Goal: Task Accomplishment & Management: Manage account settings

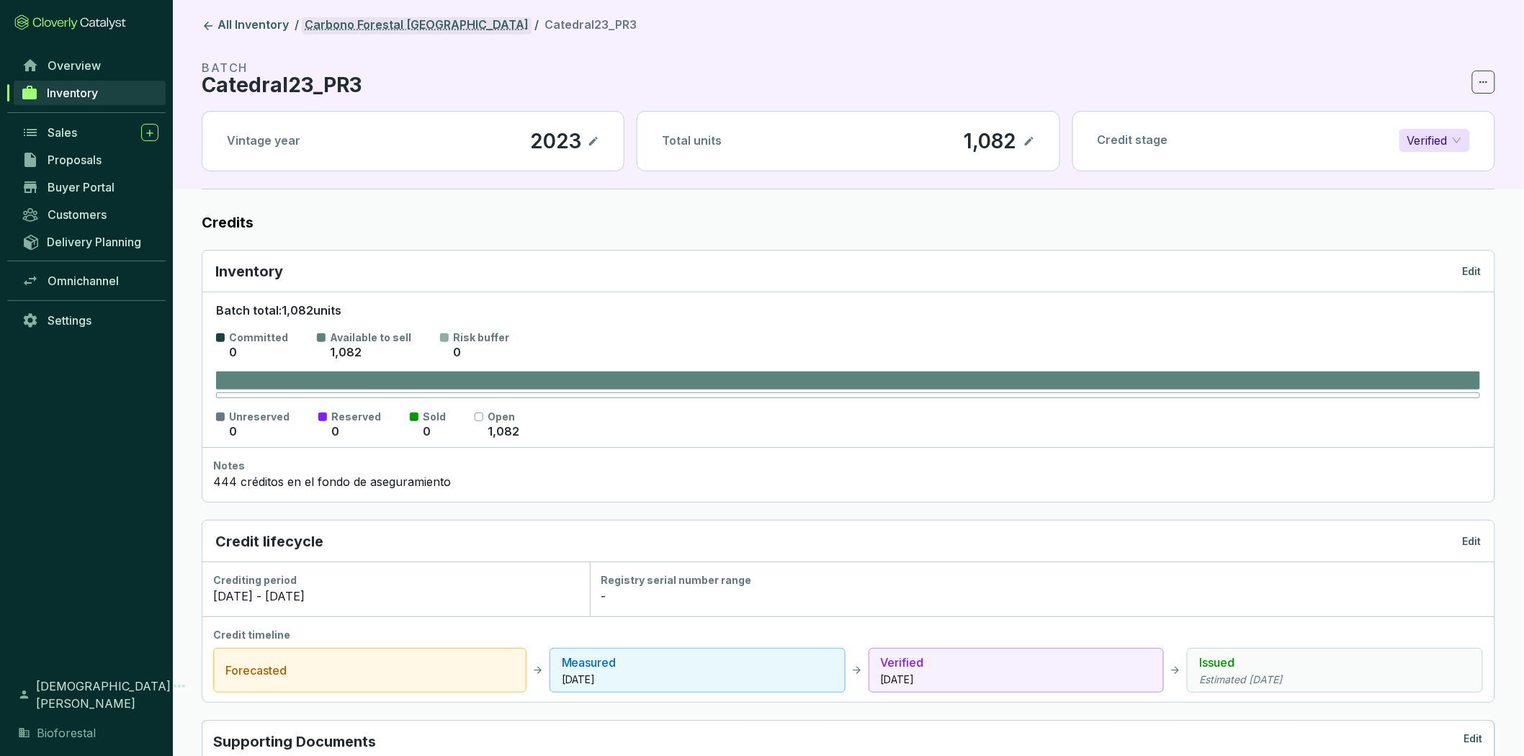
click at [357, 27] on link "Carbono Forestal [GEOGRAPHIC_DATA]" at bounding box center [417, 25] width 230 height 17
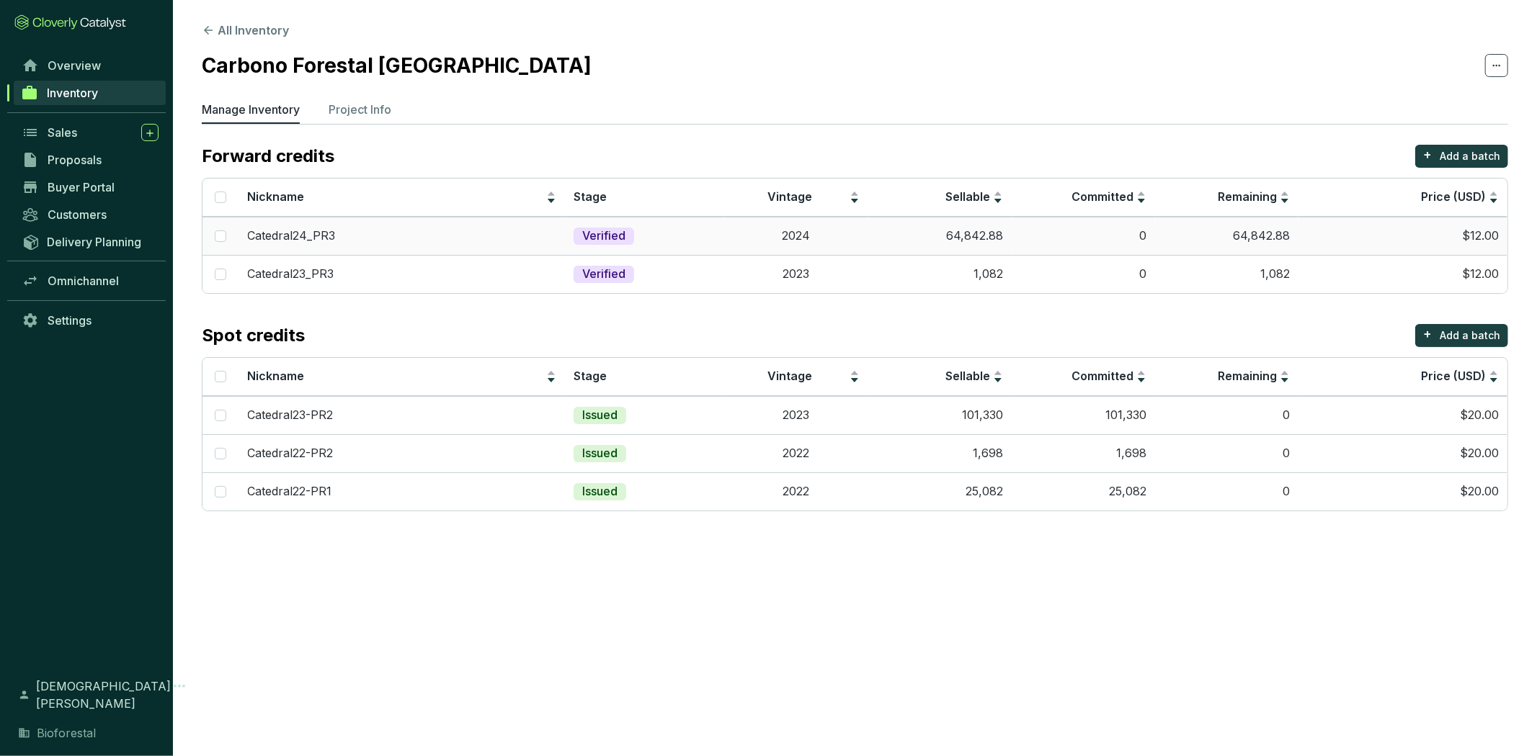
click at [875, 226] on td "64,842.88" at bounding box center [939, 236] width 143 height 38
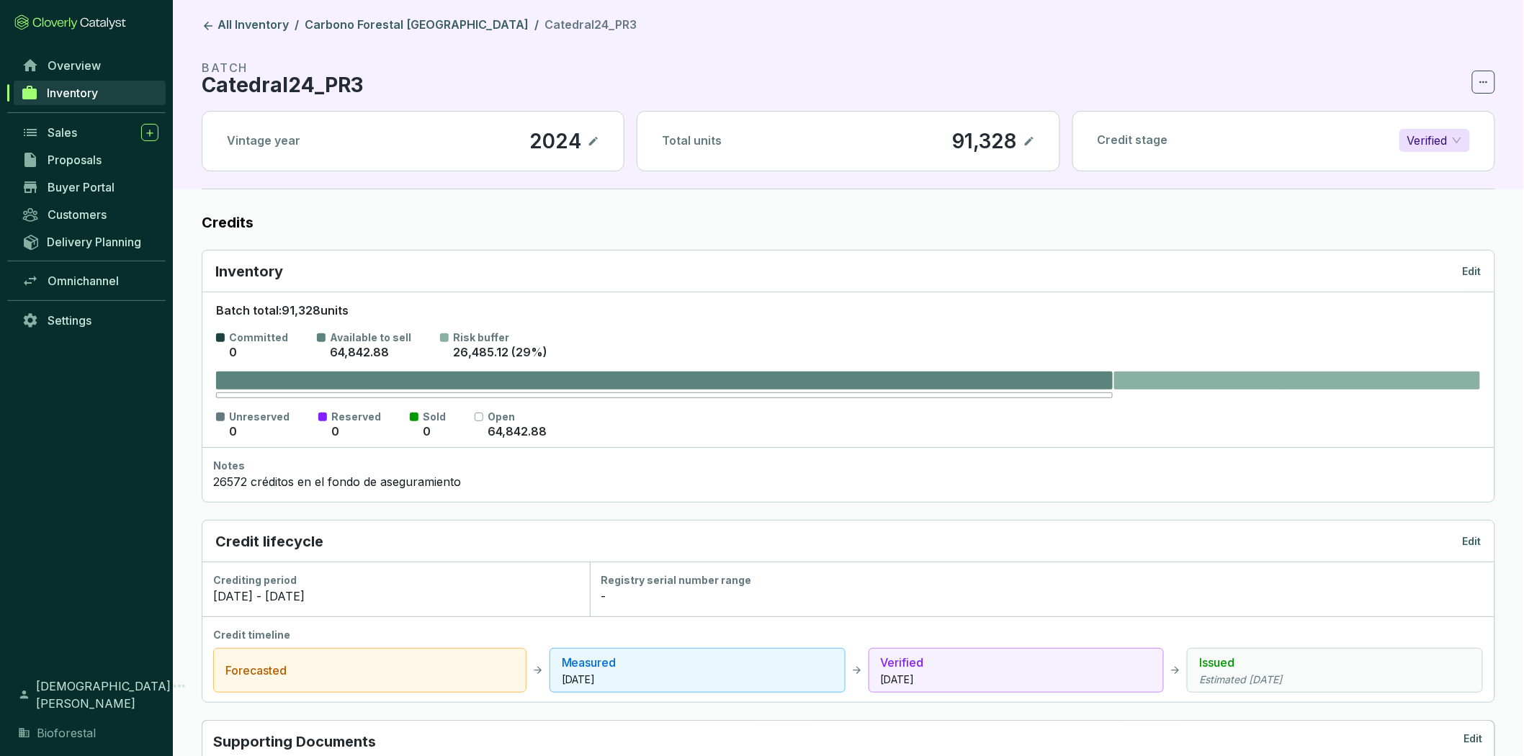
click at [1483, 269] on div "Inventory Edit" at bounding box center [848, 272] width 1292 height 42
click at [1465, 272] on p "Edit" at bounding box center [1472, 271] width 19 height 14
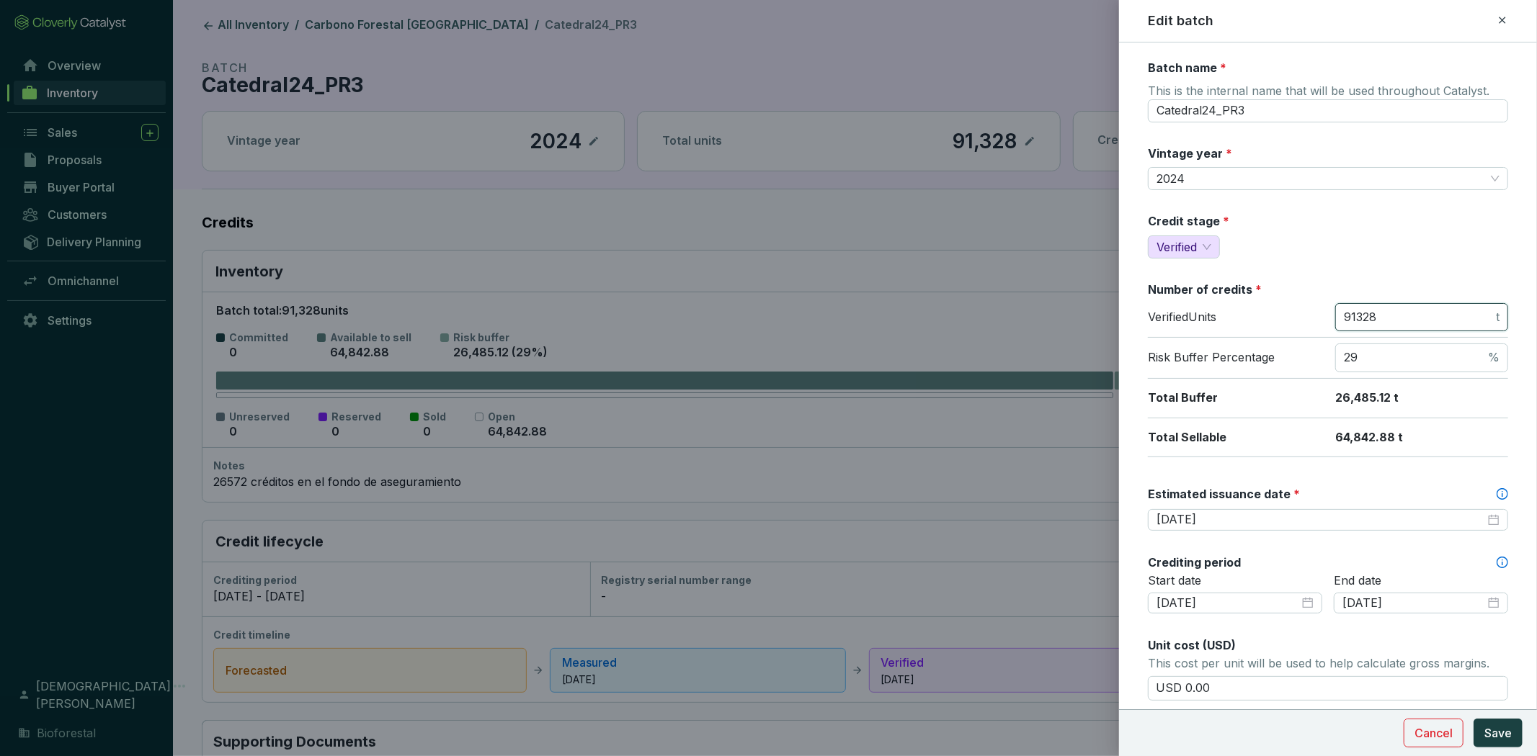
click at [1377, 313] on input "91328" at bounding box center [1418, 318] width 149 height 16
type input "9"
type input "64756"
click at [1373, 357] on input "29" at bounding box center [1414, 358] width 141 height 16
type input "2"
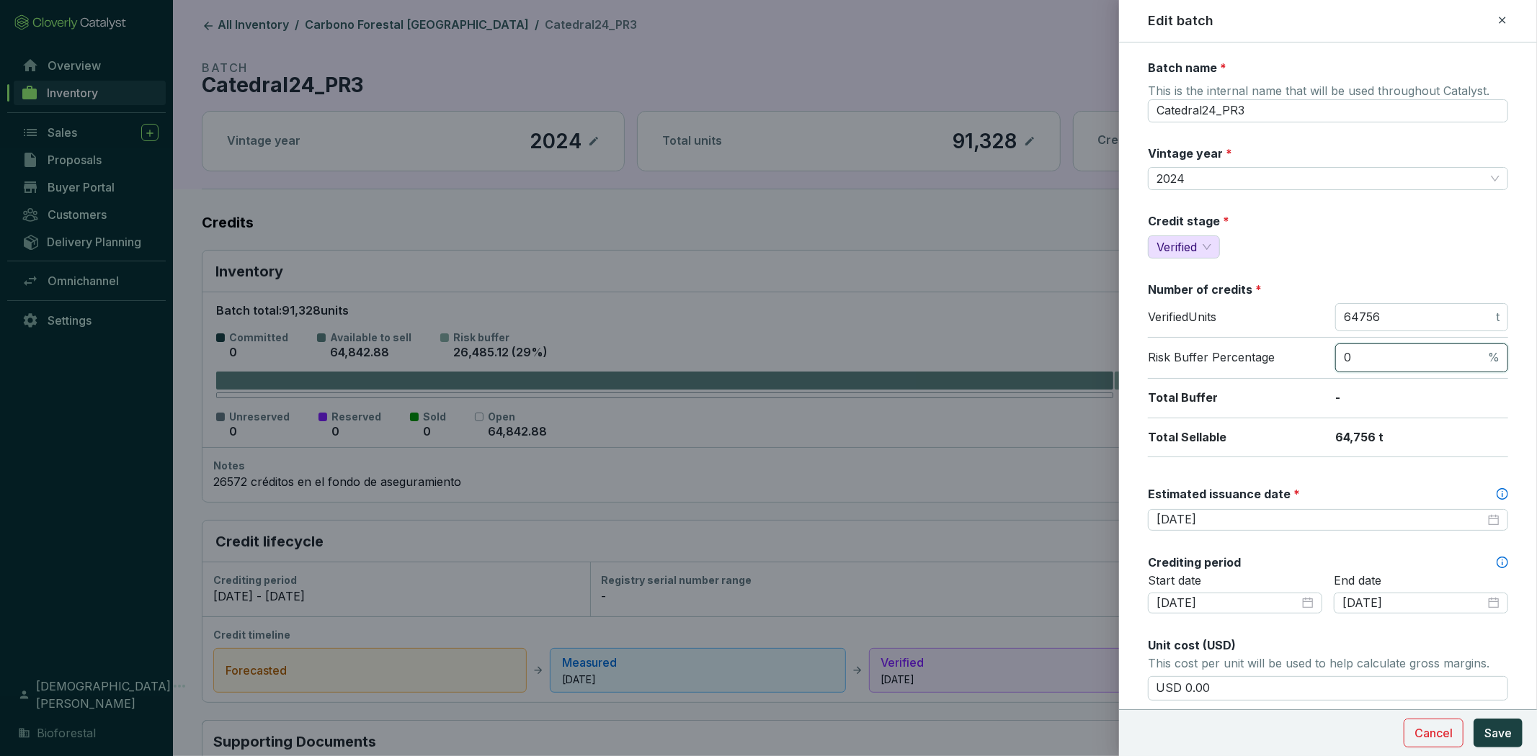
type input "0"
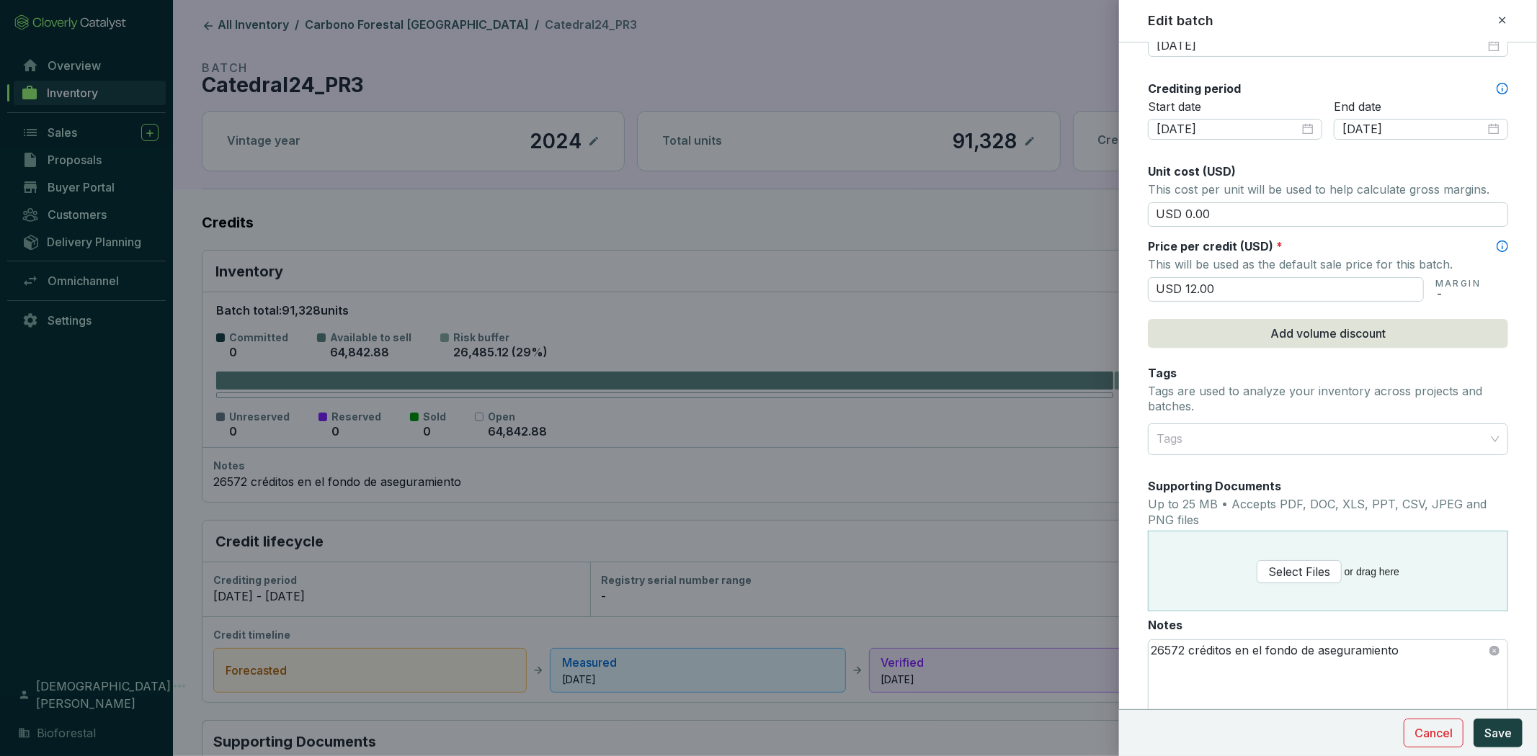
scroll to position [545, 0]
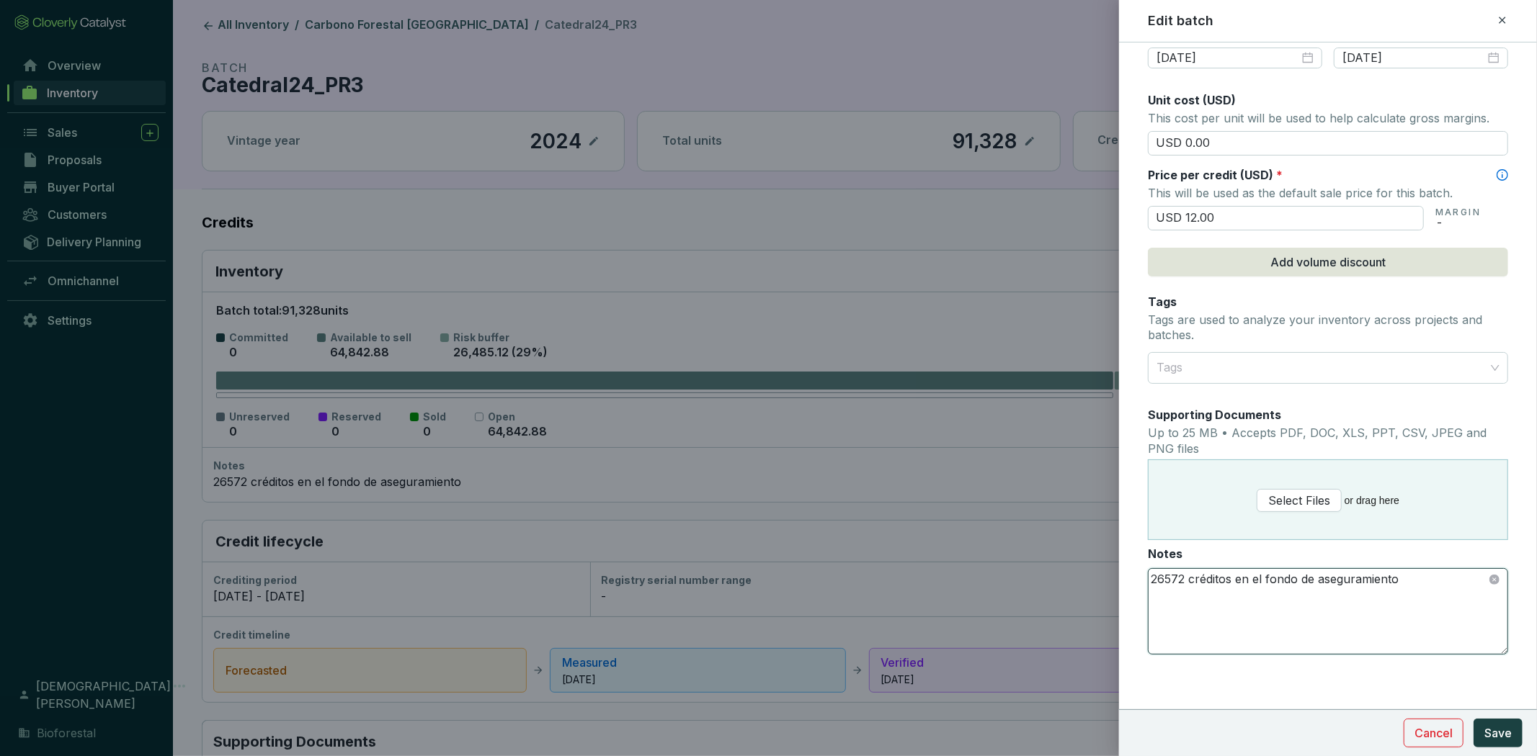
click at [1185, 580] on textarea "26572 créditos en el fondo de aseguramiento" at bounding box center [1327, 611] width 359 height 85
click at [1485, 725] on span "Save" at bounding box center [1497, 733] width 27 height 17
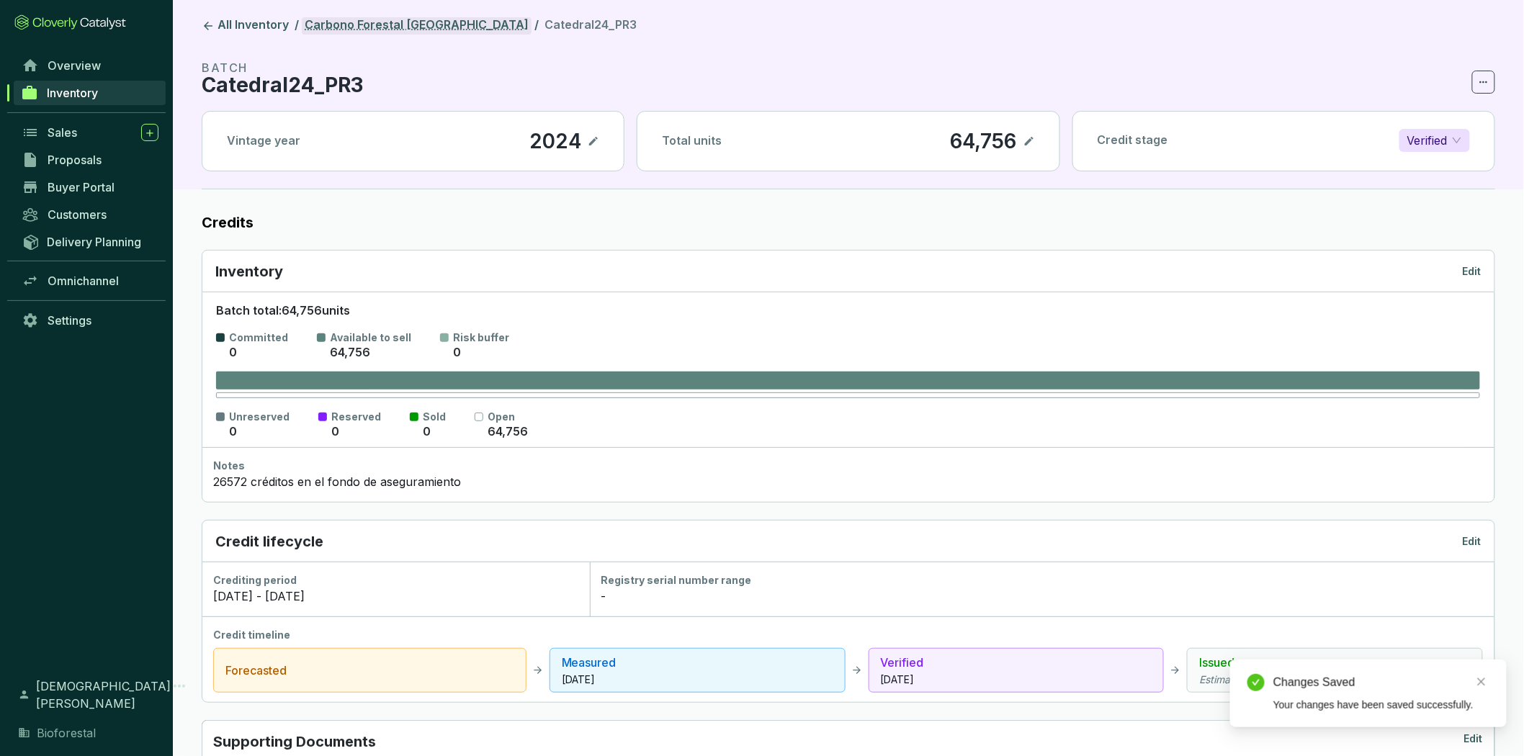
click at [400, 22] on link "Carbono Forestal [GEOGRAPHIC_DATA]" at bounding box center [417, 25] width 230 height 17
